Goal: Task Accomplishment & Management: Use online tool/utility

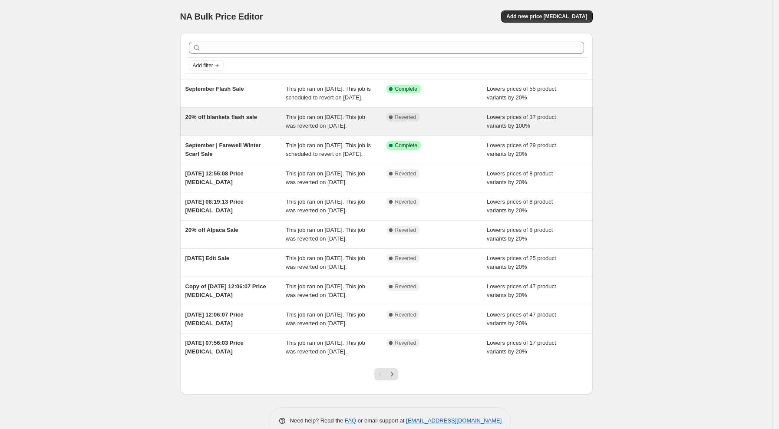
click at [216, 120] on span "20% off blankets flash sale" at bounding box center [221, 117] width 72 height 7
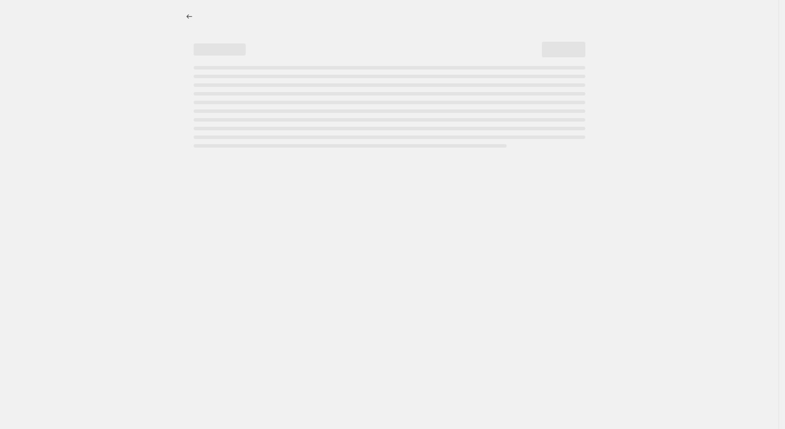
select select "percentage"
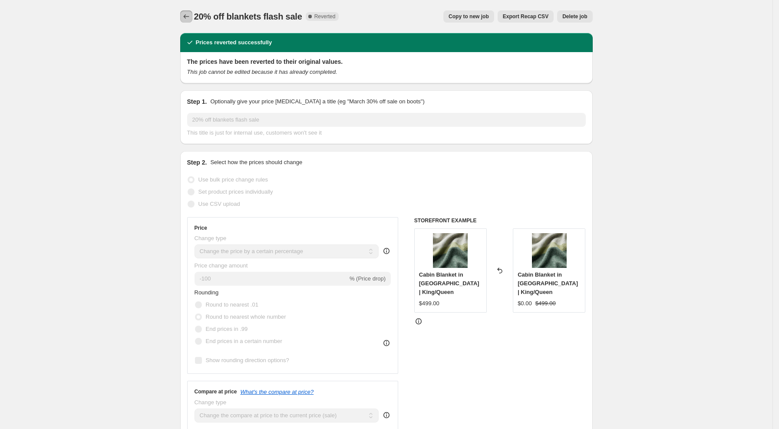
click at [191, 14] on icon "Price change jobs" at bounding box center [186, 16] width 9 height 9
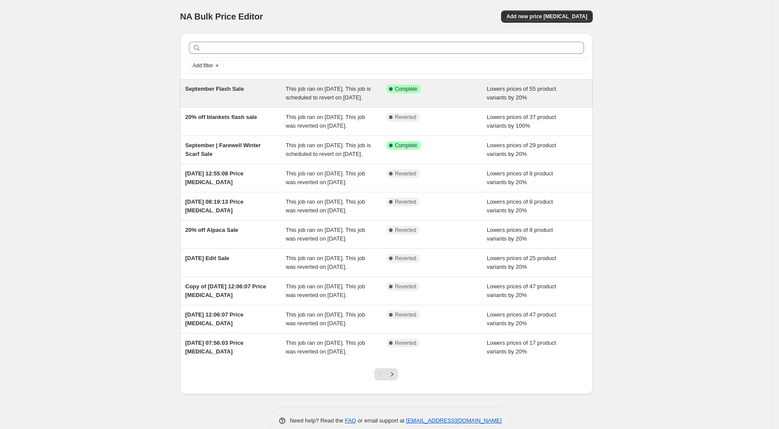
click at [212, 92] on span "September Flash Sale" at bounding box center [214, 89] width 59 height 7
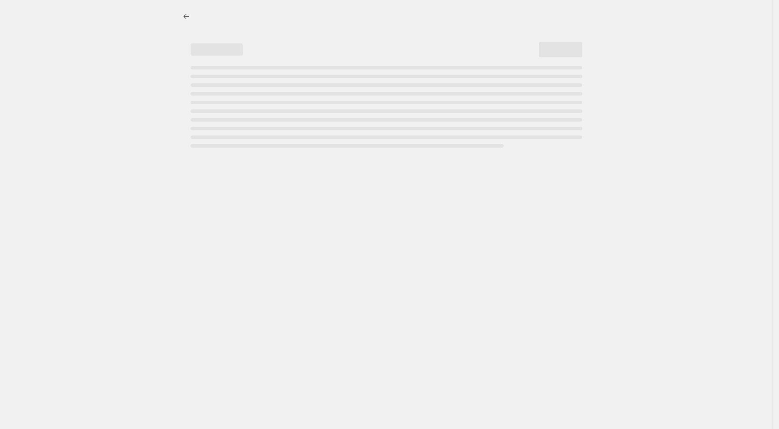
select select "percentage"
select select "collection"
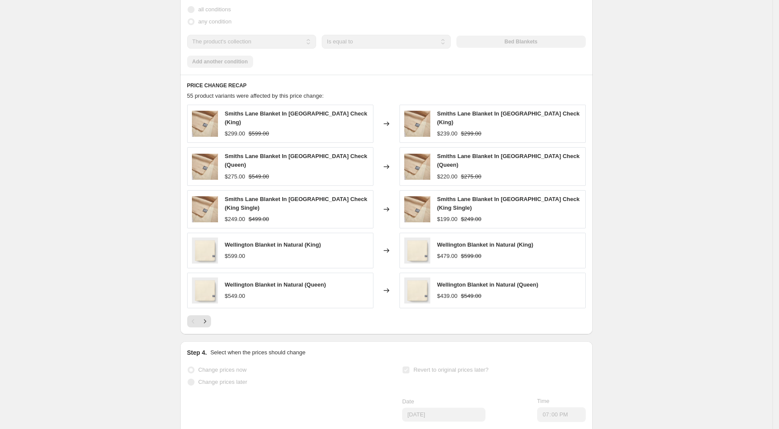
scroll to position [650, 0]
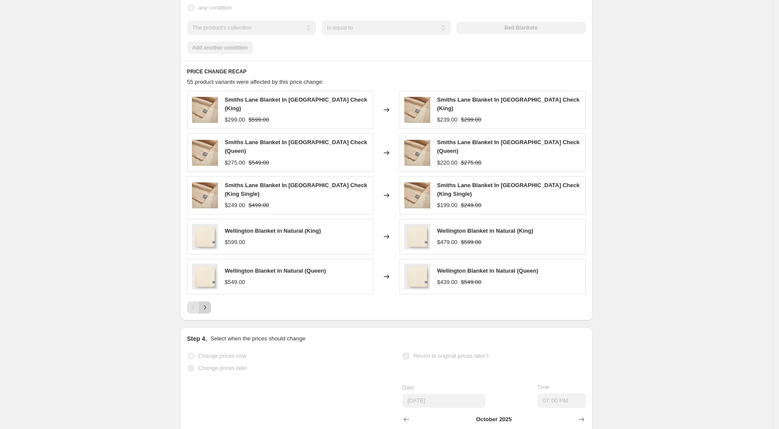
click at [206, 309] on icon "Next" at bounding box center [205, 307] width 2 height 4
